Goal: Task Accomplishment & Management: Manage account settings

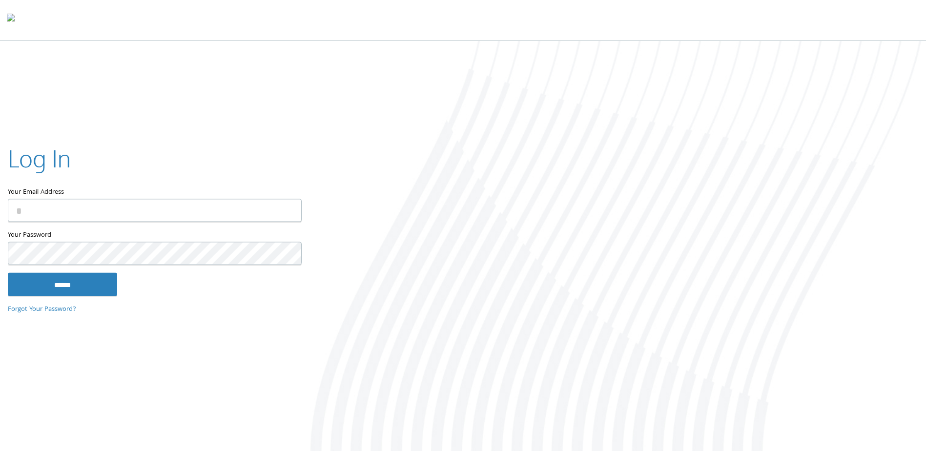
click at [165, 211] on input "Your Email Address" at bounding box center [155, 210] width 294 height 23
type input "**********"
click at [8, 273] on input "******" at bounding box center [62, 284] width 109 height 23
